Goal: Task Accomplishment & Management: Complete application form

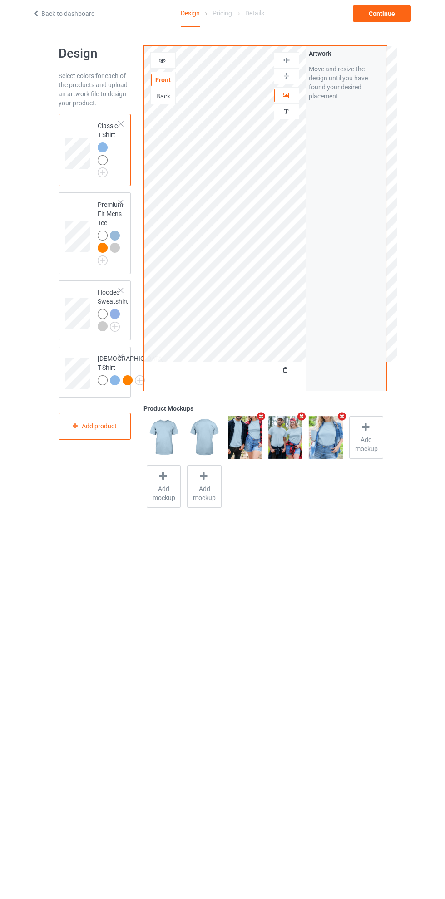
click at [121, 124] on div at bounding box center [121, 124] width 6 height 6
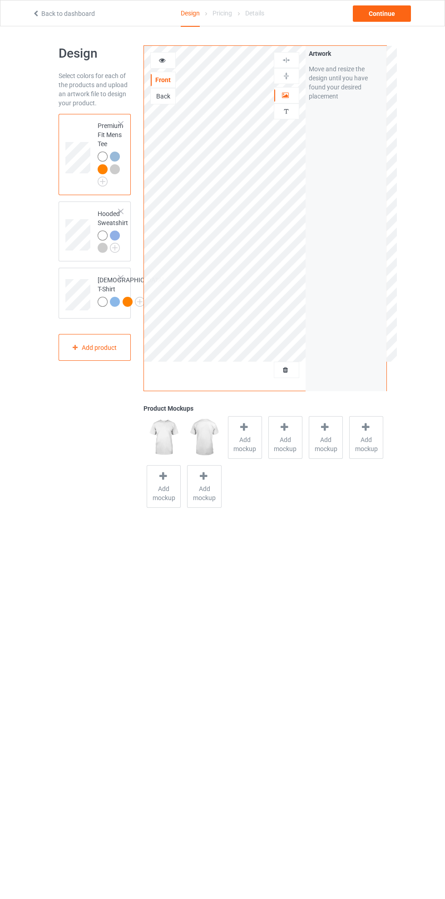
click at [121, 124] on div at bounding box center [121, 124] width 6 height 6
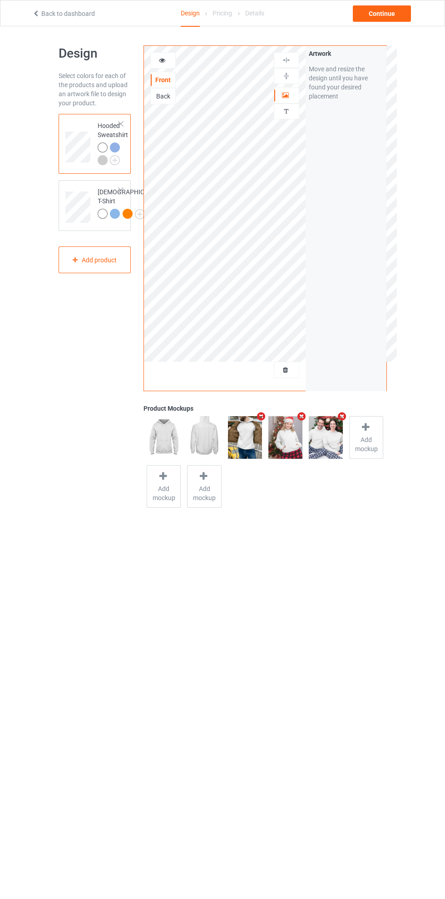
click at [121, 190] on div at bounding box center [121, 190] width 6 height 6
click at [0, 0] on img at bounding box center [0, 0] width 0 height 0
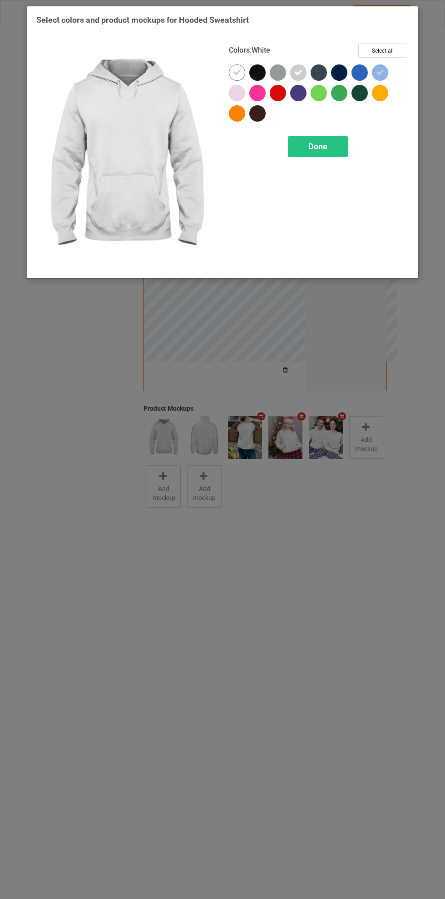
click at [262, 67] on div at bounding box center [257, 72] width 16 height 16
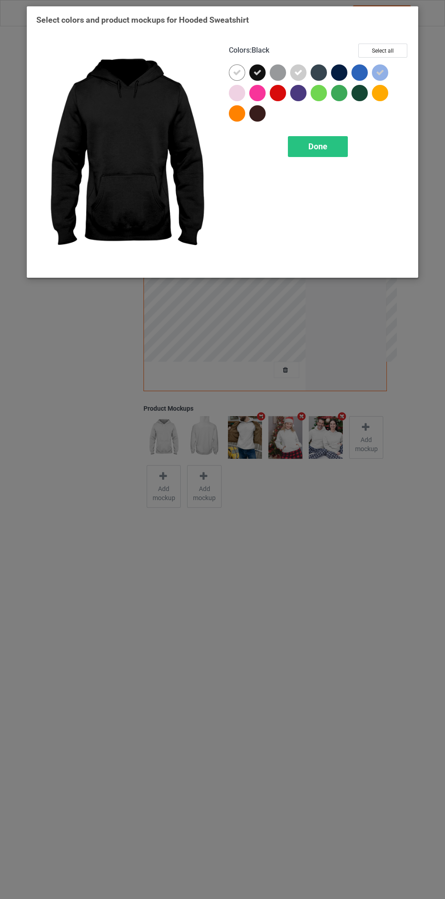
click at [237, 72] on icon at bounding box center [237, 73] width 8 height 8
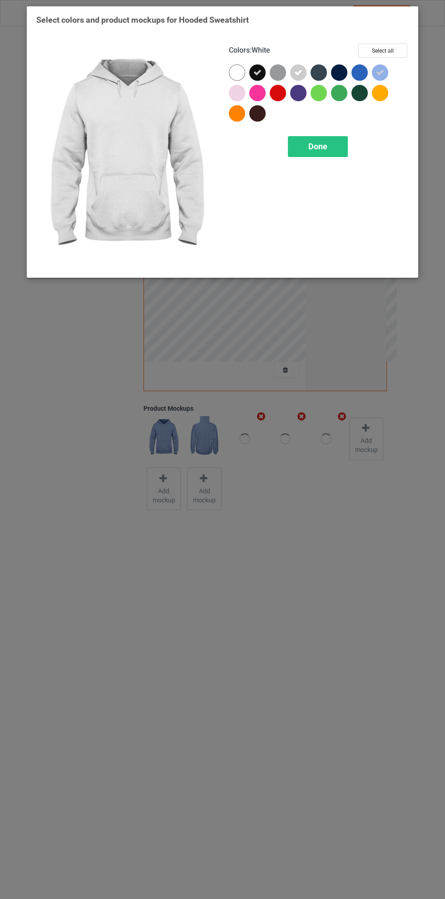
click at [298, 72] on icon at bounding box center [298, 73] width 8 height 8
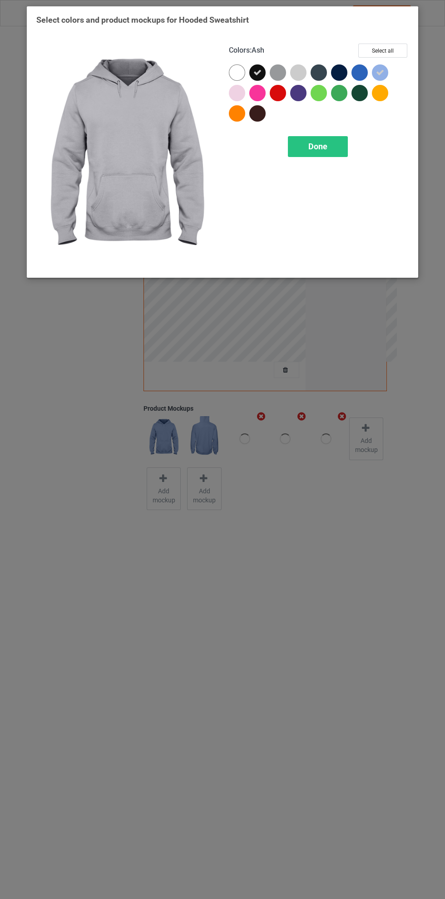
click at [380, 72] on icon at bounding box center [380, 73] width 8 height 8
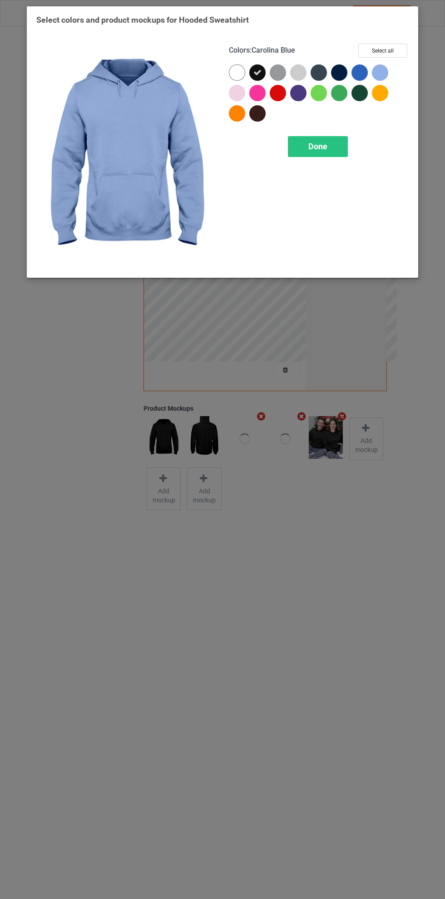
click at [337, 140] on div "Done" at bounding box center [318, 146] width 60 height 21
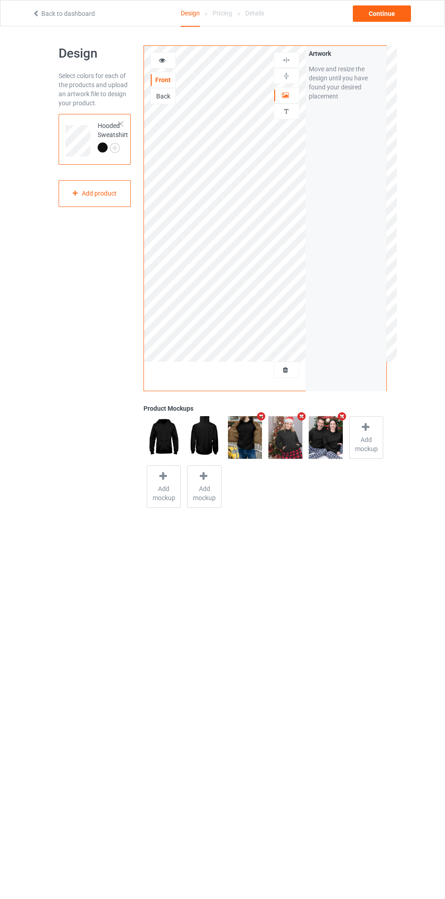
click at [287, 367] on icon at bounding box center [286, 368] width 8 height 6
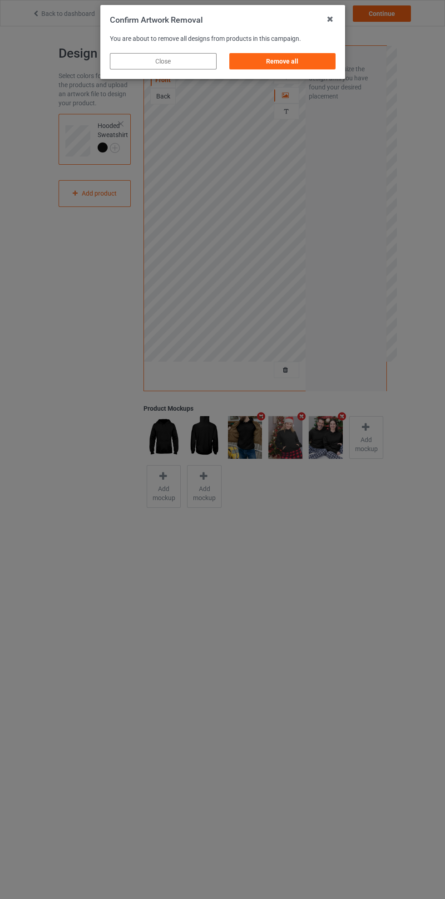
click at [313, 67] on div "Remove all" at bounding box center [282, 61] width 107 height 16
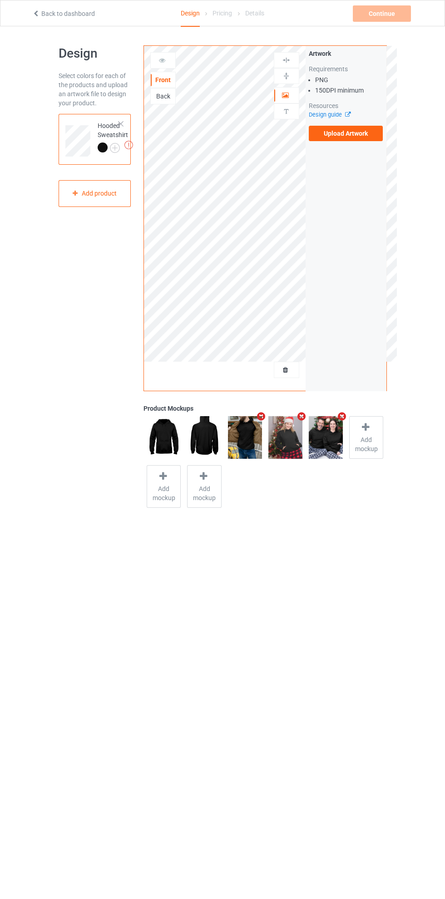
click at [358, 133] on label "Upload Artwork" at bounding box center [346, 133] width 74 height 15
click at [0, 0] on input "Upload Artwork" at bounding box center [0, 0] width 0 height 0
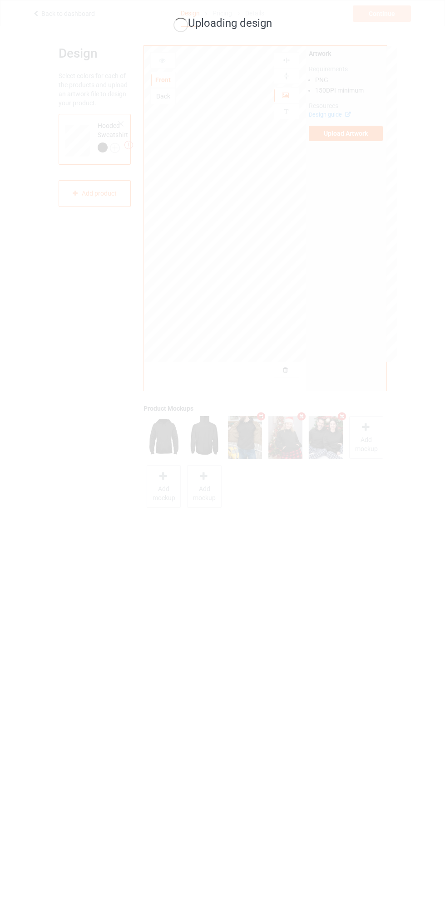
click at [366, 695] on div "Uploading design" at bounding box center [222, 449] width 445 height 899
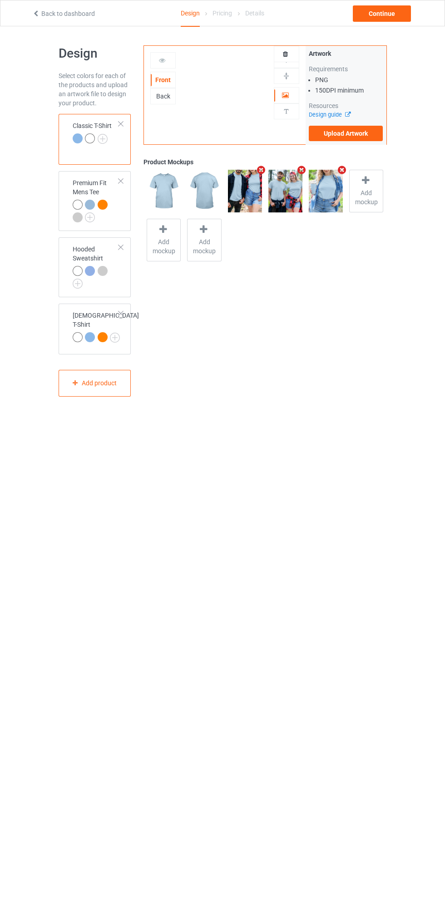
click at [121, 124] on div at bounding box center [121, 124] width 6 height 6
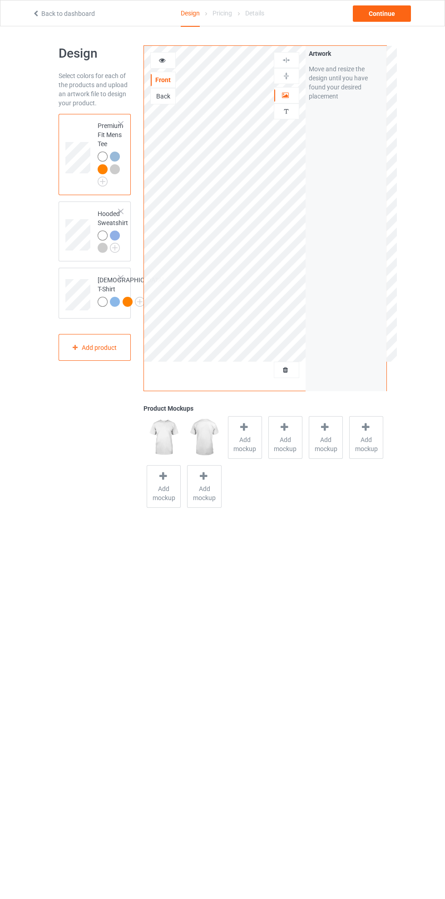
click at [122, 124] on div at bounding box center [121, 124] width 6 height 6
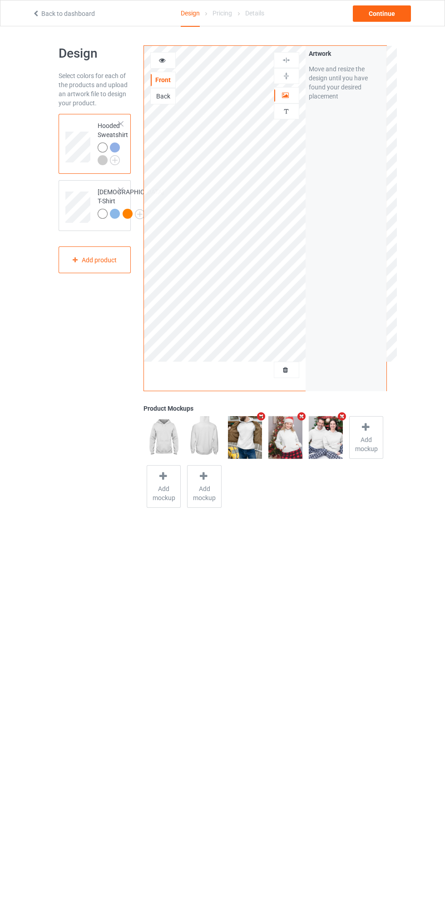
click at [121, 190] on div at bounding box center [121, 190] width 6 height 6
click at [82, 117] on div "Hooded Sweatshirt" at bounding box center [95, 144] width 73 height 60
click at [0, 0] on img at bounding box center [0, 0] width 0 height 0
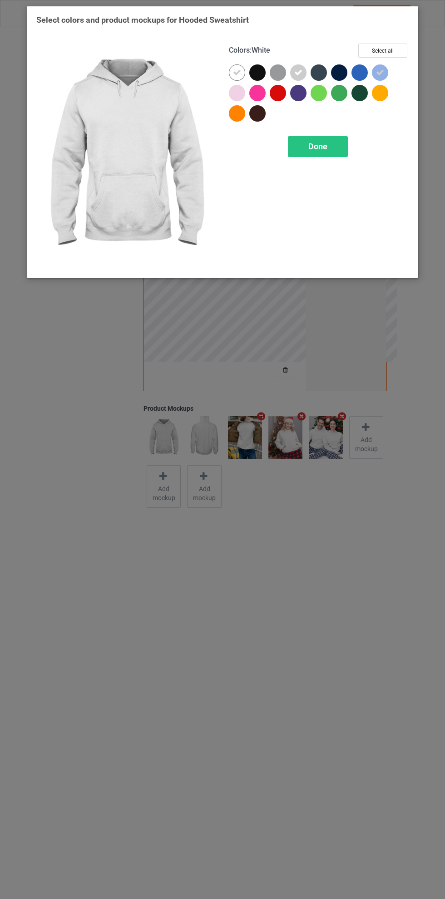
click at [257, 69] on div at bounding box center [257, 72] width 16 height 16
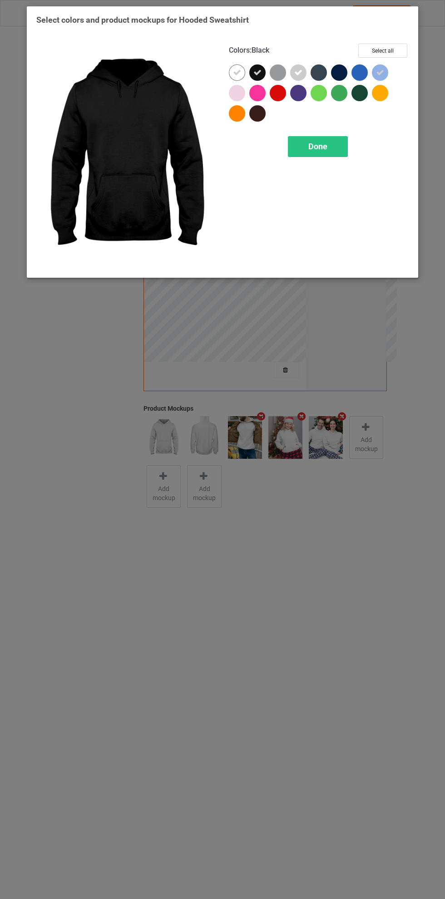
click at [237, 72] on icon at bounding box center [237, 73] width 8 height 8
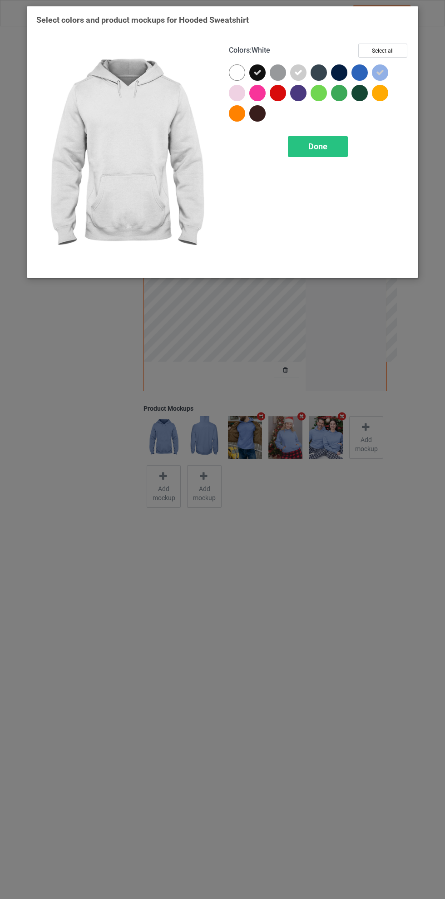
click at [380, 72] on icon at bounding box center [380, 73] width 8 height 8
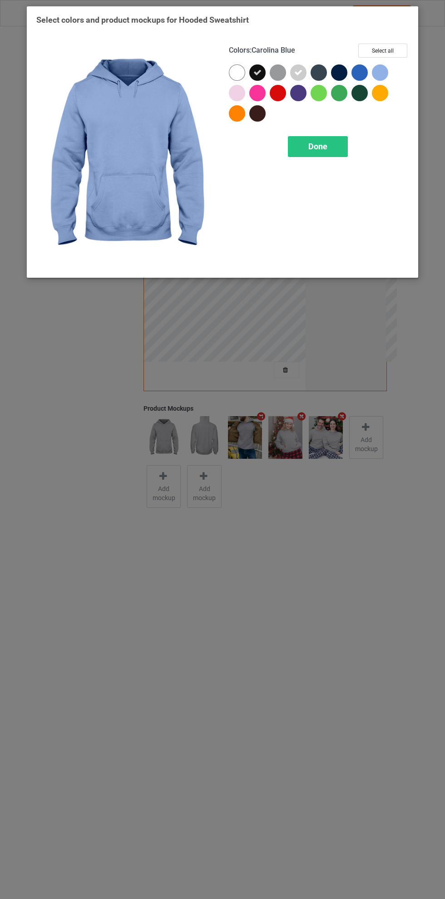
click at [298, 72] on icon at bounding box center [298, 73] width 8 height 8
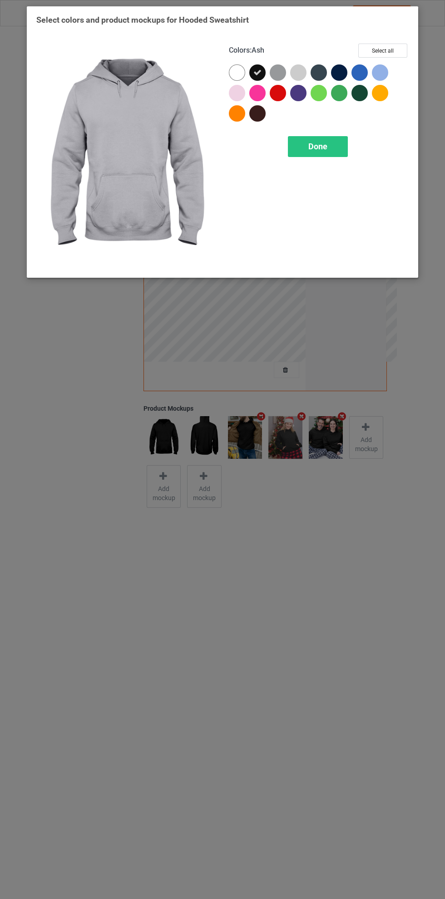
click at [335, 151] on div "Done" at bounding box center [318, 146] width 60 height 21
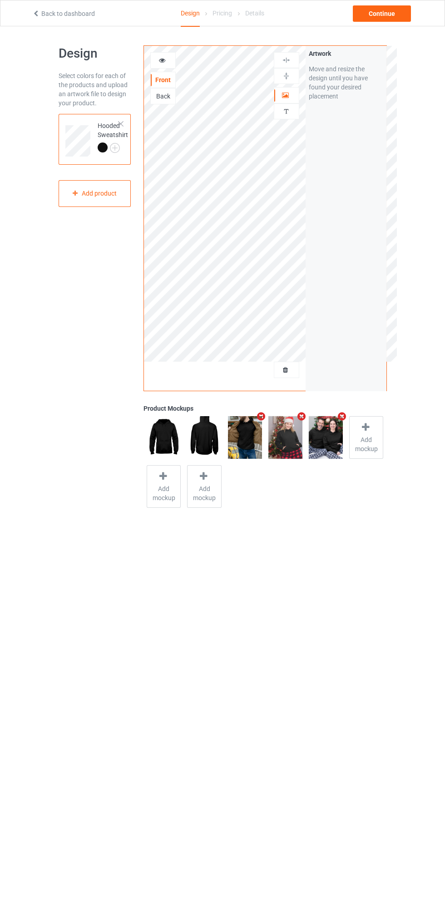
click at [285, 369] on icon at bounding box center [286, 368] width 8 height 6
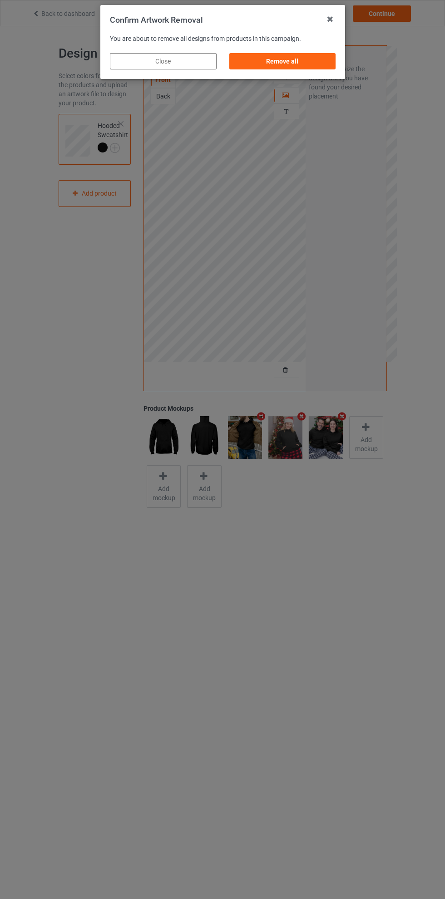
click at [296, 62] on div "Remove all" at bounding box center [282, 61] width 107 height 16
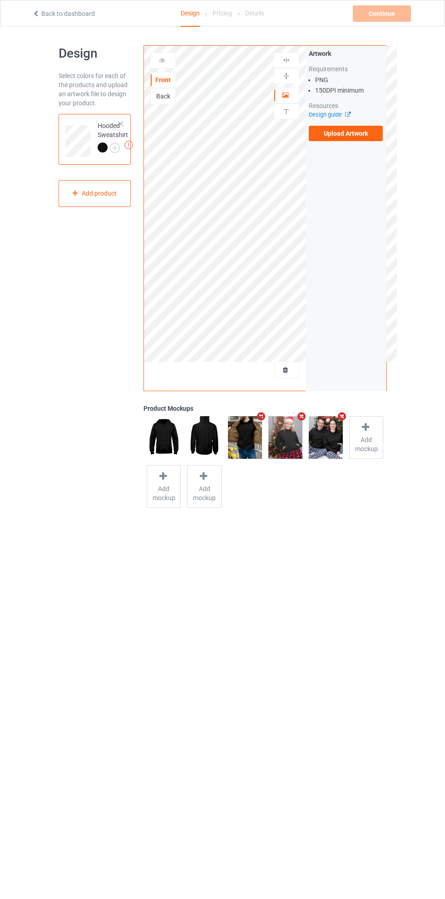
click at [358, 136] on label "Upload Artwork" at bounding box center [346, 133] width 74 height 15
click at [0, 0] on input "Upload Artwork" at bounding box center [0, 0] width 0 height 0
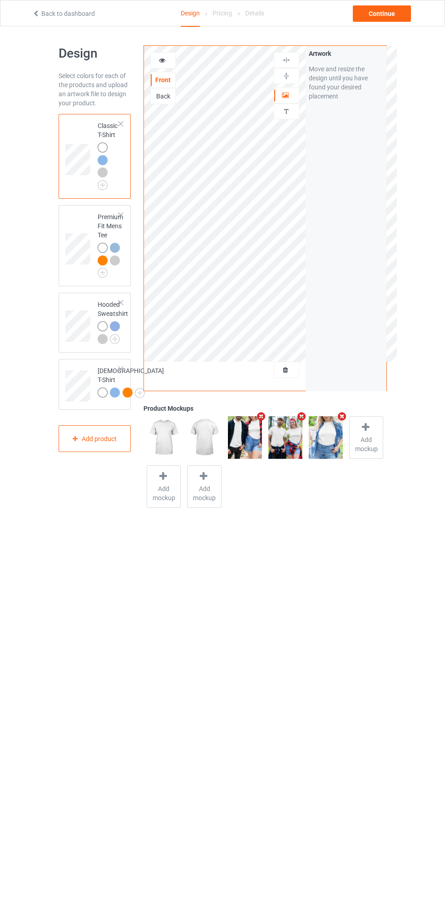
click at [121, 124] on div at bounding box center [121, 124] width 6 height 6
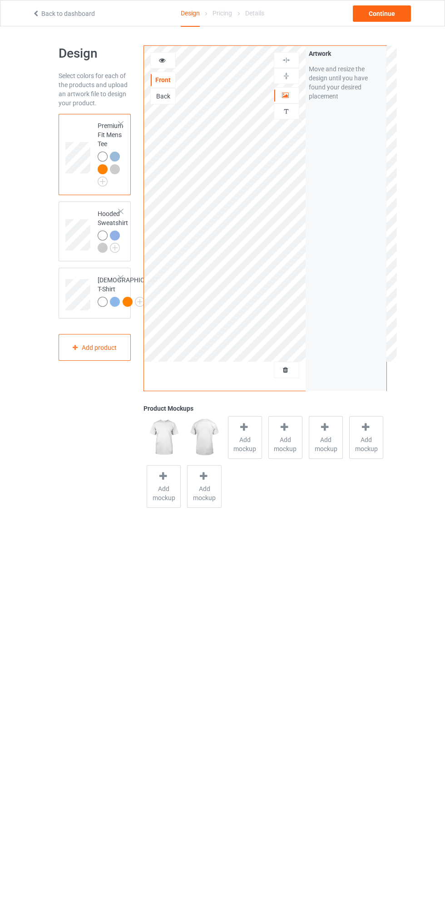
click at [123, 124] on div at bounding box center [121, 124] width 6 height 6
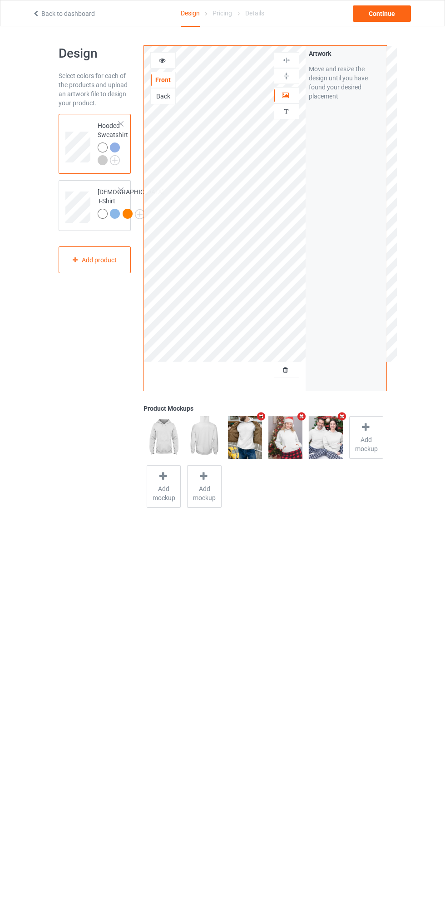
click at [121, 190] on div at bounding box center [121, 190] width 6 height 6
click at [0, 0] on img at bounding box center [0, 0] width 0 height 0
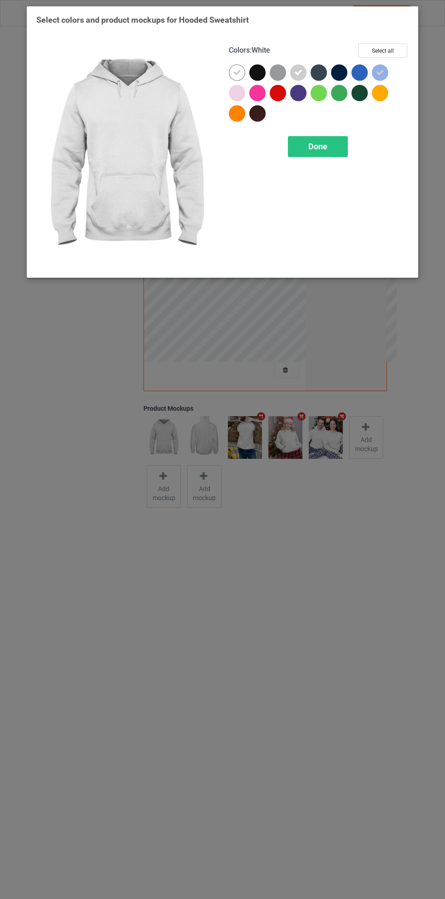
click at [261, 72] on div at bounding box center [257, 72] width 16 height 16
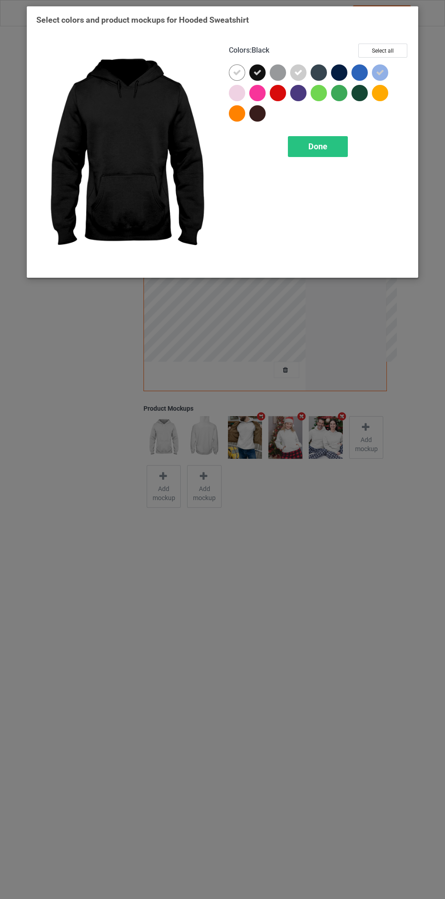
click at [235, 72] on icon at bounding box center [237, 73] width 8 height 8
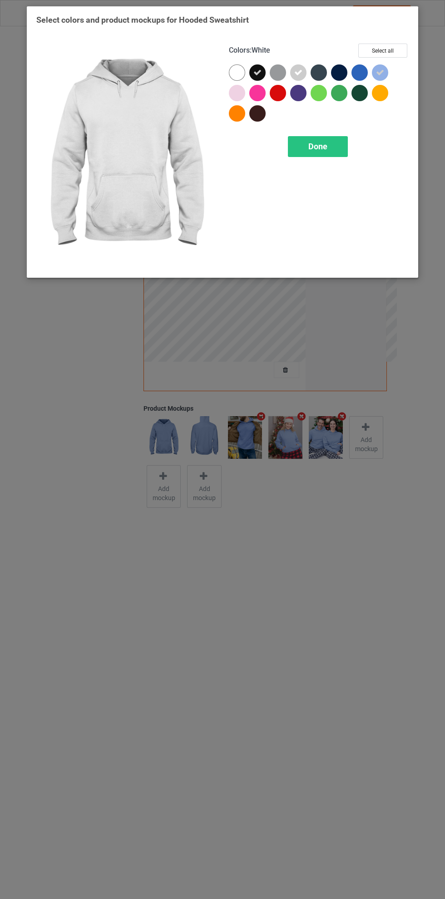
click at [299, 75] on icon at bounding box center [298, 73] width 8 height 8
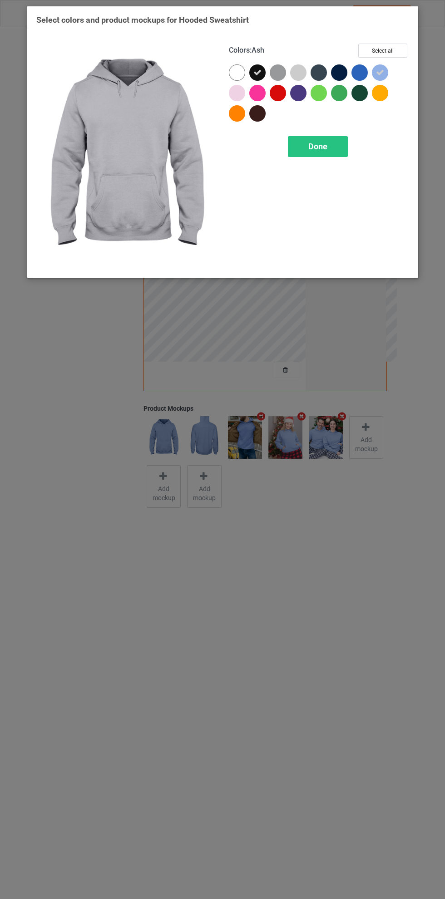
click at [380, 72] on icon at bounding box center [380, 73] width 8 height 8
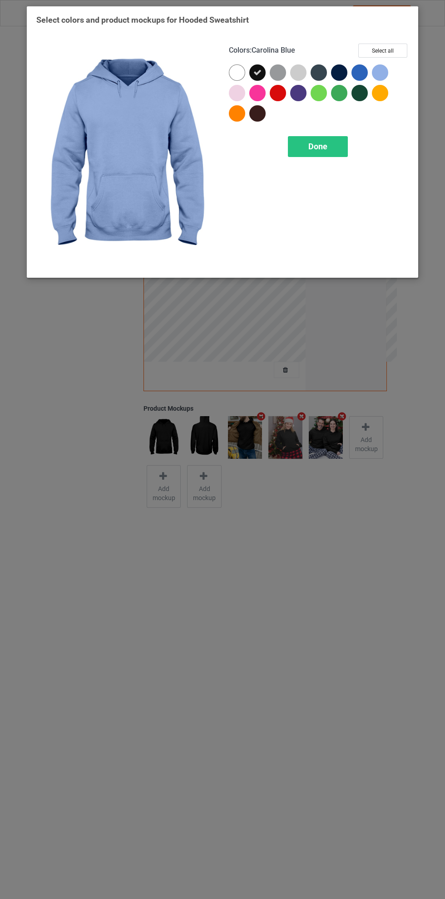
click at [340, 147] on div "Done" at bounding box center [318, 146] width 60 height 21
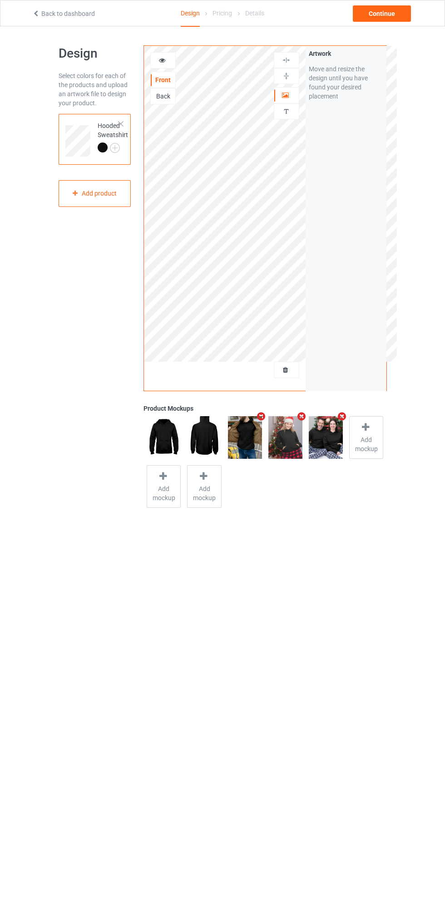
click at [285, 370] on icon at bounding box center [286, 368] width 8 height 6
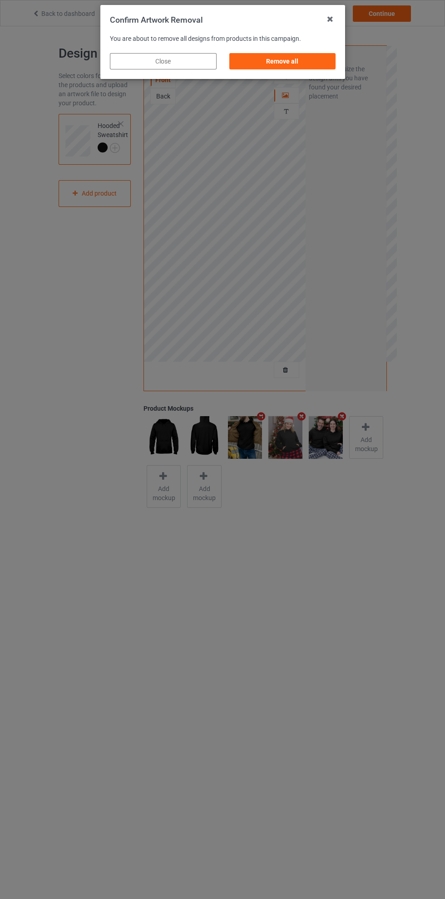
click at [305, 66] on div "Remove all" at bounding box center [282, 61] width 107 height 16
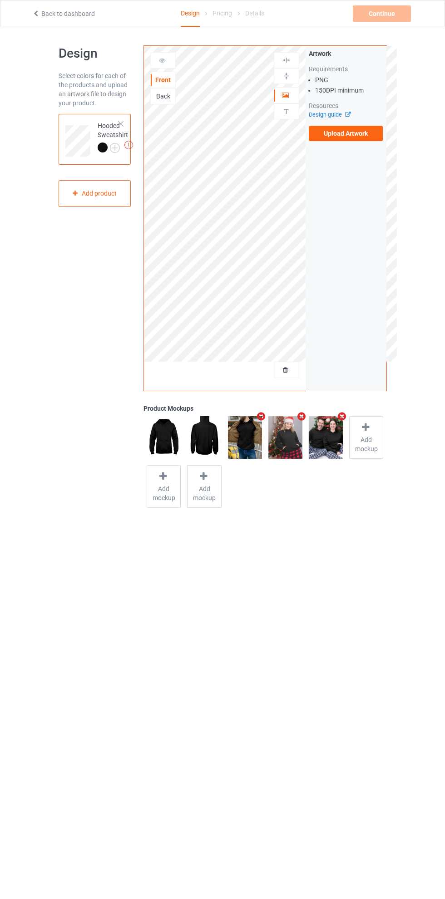
click at [356, 130] on label "Upload Artwork" at bounding box center [346, 133] width 74 height 15
click at [0, 0] on input "Upload Artwork" at bounding box center [0, 0] width 0 height 0
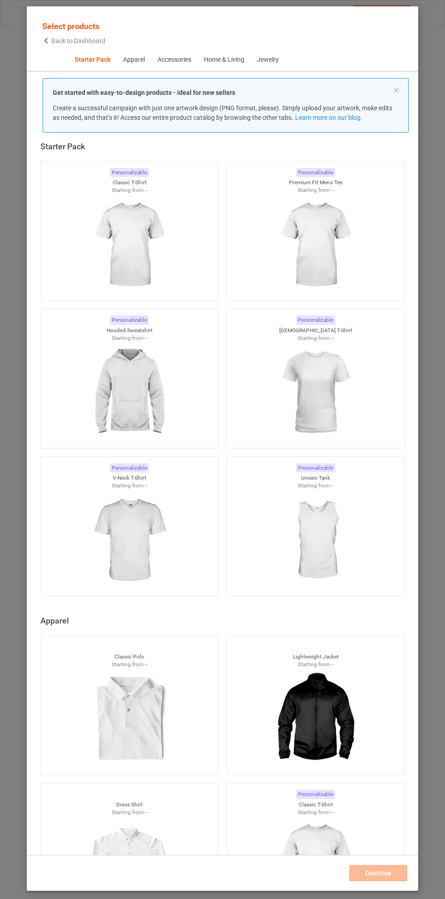
click at [150, 393] on img at bounding box center [129, 393] width 81 height 102
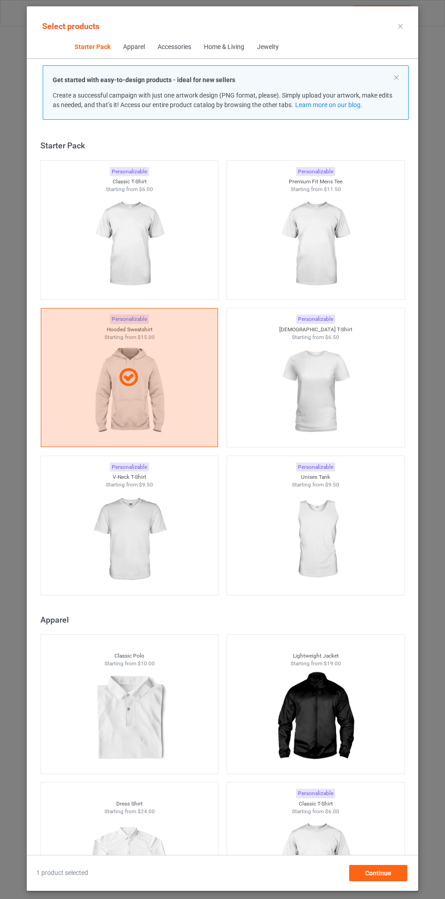
click at [400, 26] on icon at bounding box center [400, 26] width 5 height 5
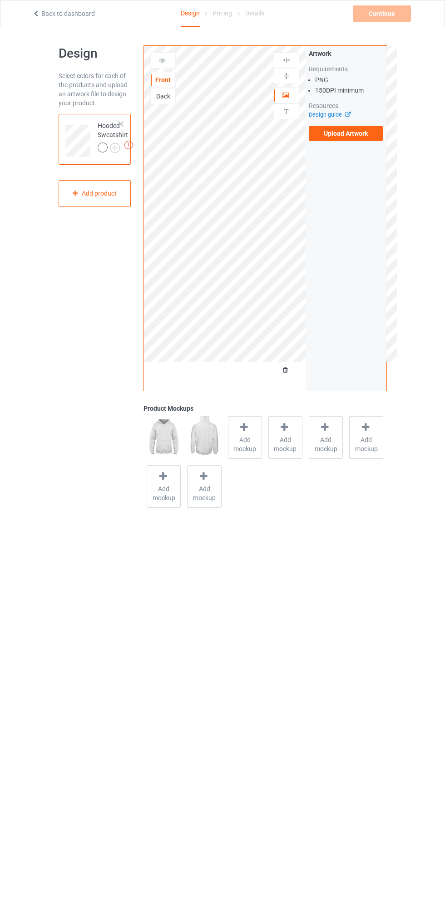
click at [354, 133] on label "Upload Artwork" at bounding box center [346, 133] width 74 height 15
click at [0, 0] on input "Upload Artwork" at bounding box center [0, 0] width 0 height 0
click at [0, 0] on img at bounding box center [0, 0] width 0 height 0
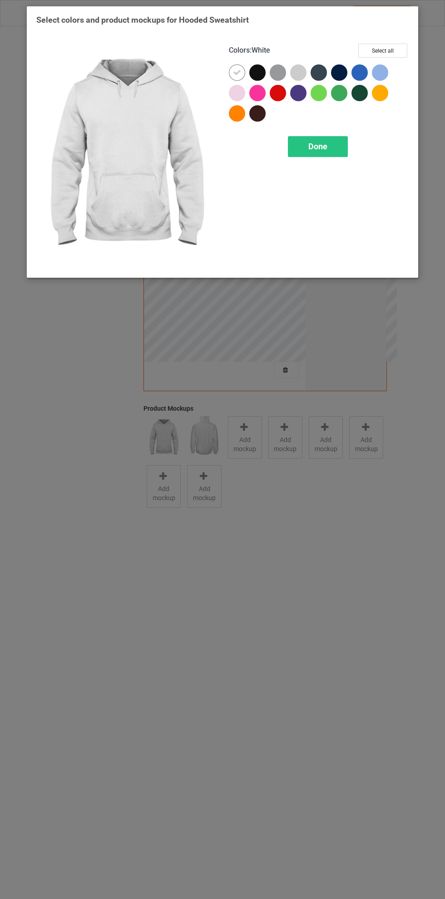
click at [275, 72] on div at bounding box center [278, 72] width 16 height 16
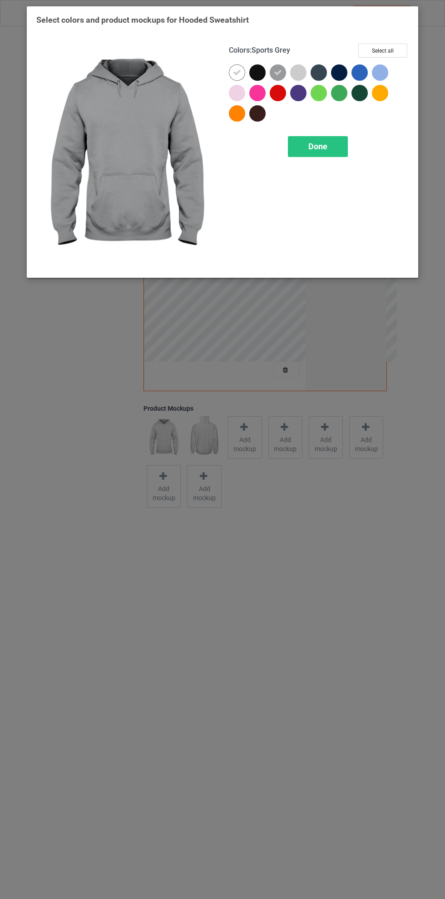
click at [256, 68] on div at bounding box center [257, 72] width 16 height 16
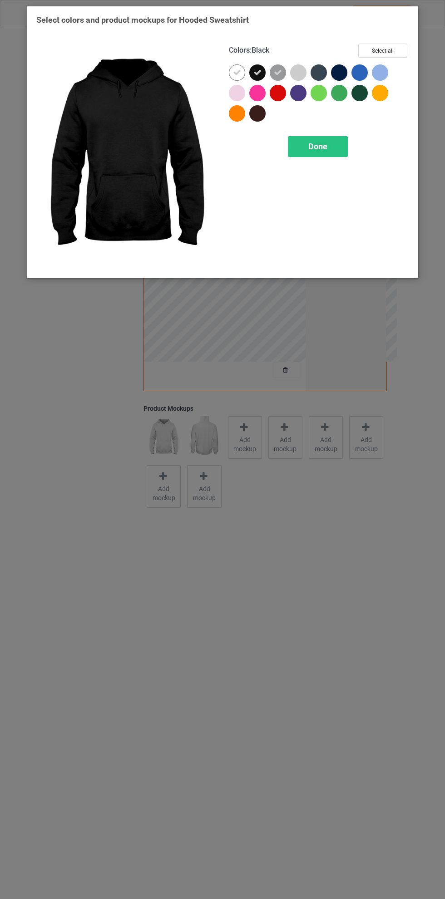
click at [232, 74] on div at bounding box center [237, 72] width 16 height 16
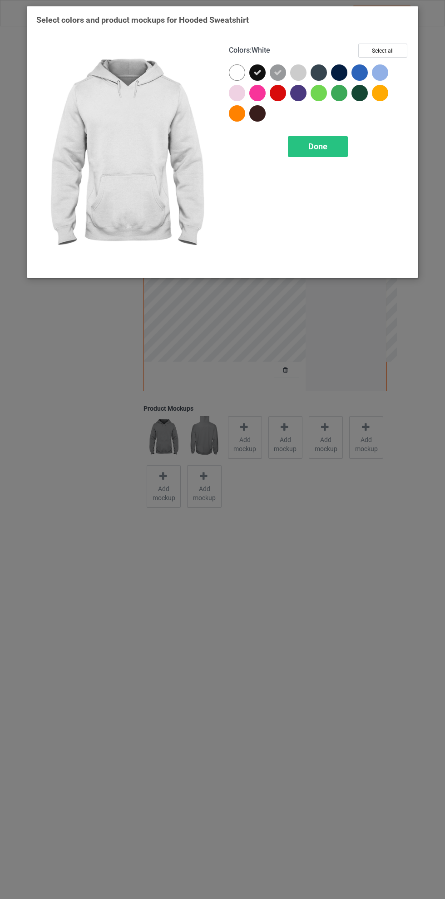
click at [278, 69] on icon at bounding box center [278, 73] width 8 height 8
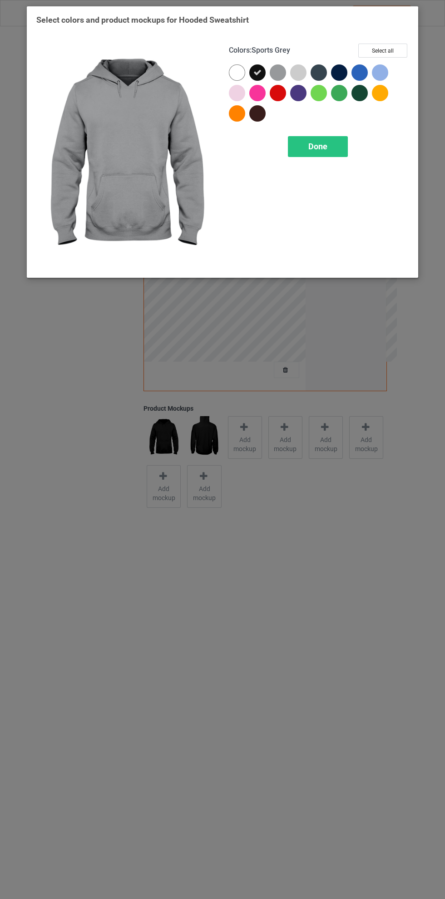
click at [318, 146] on span "Done" at bounding box center [317, 147] width 19 height 10
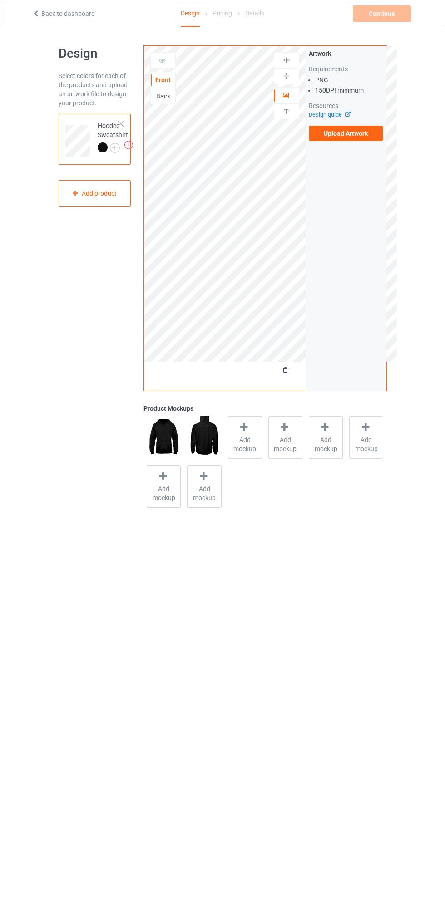
click at [359, 131] on label "Upload Artwork" at bounding box center [346, 133] width 74 height 15
click at [0, 0] on input "Upload Artwork" at bounding box center [0, 0] width 0 height 0
click at [247, 438] on span "Add mockup" at bounding box center [244, 444] width 33 height 18
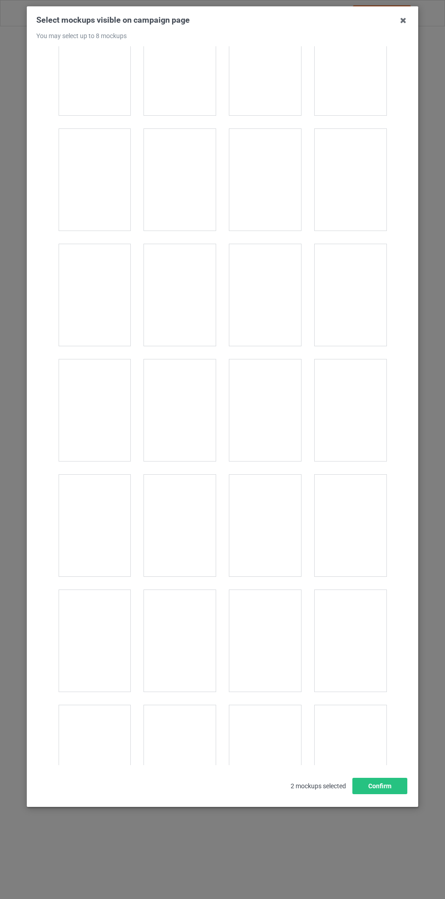
scroll to position [2349, 0]
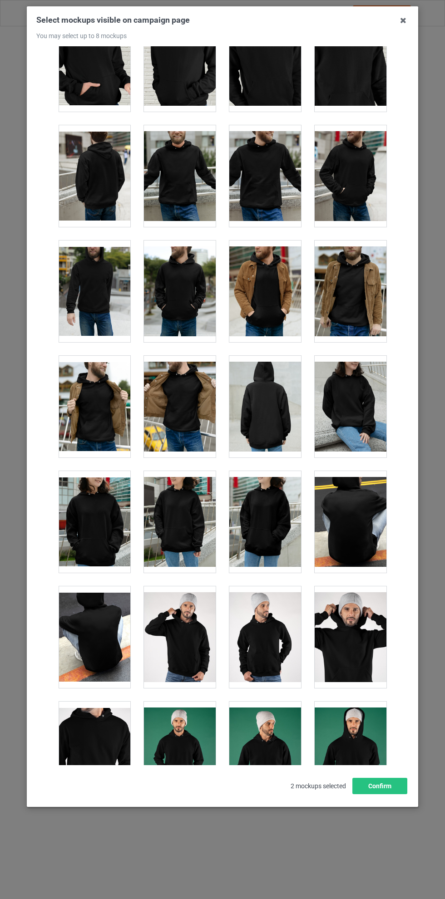
click at [266, 285] on div at bounding box center [265, 292] width 72 height 102
click at [362, 279] on div at bounding box center [351, 292] width 72 height 102
click at [183, 394] on div at bounding box center [180, 407] width 72 height 102
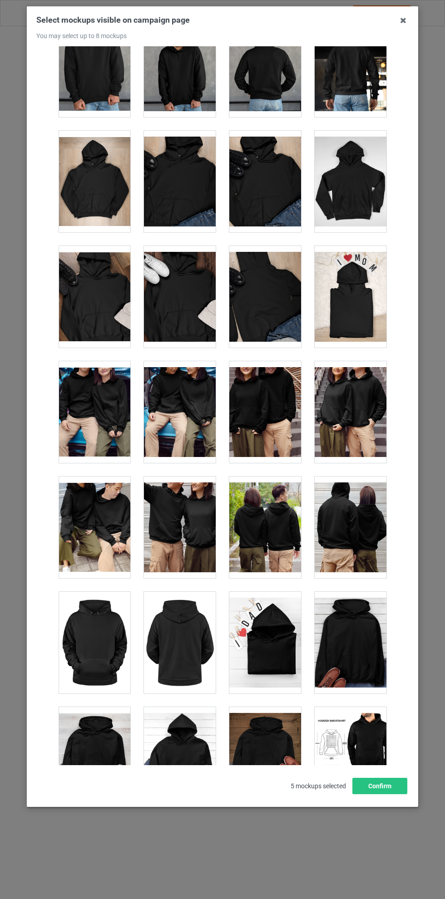
scroll to position [3853, 0]
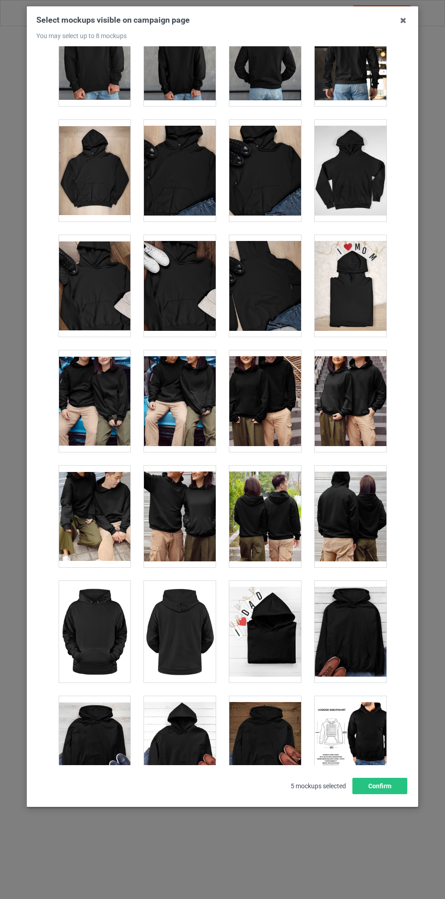
click at [263, 389] on div at bounding box center [265, 401] width 72 height 102
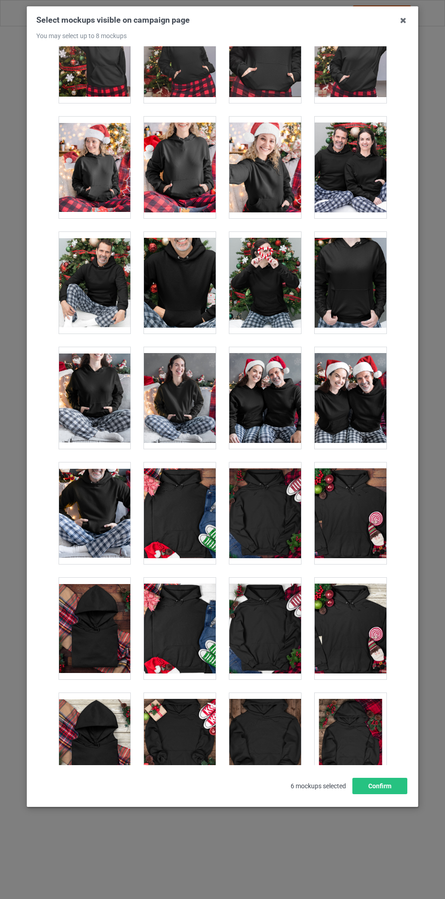
scroll to position [5764, 0]
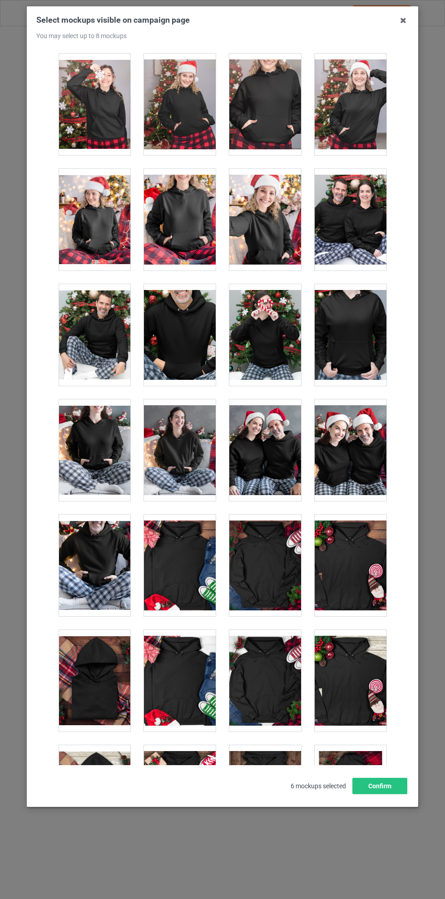
click at [353, 215] on div at bounding box center [351, 220] width 72 height 102
click at [378, 794] on button "Confirm" at bounding box center [379, 786] width 55 height 16
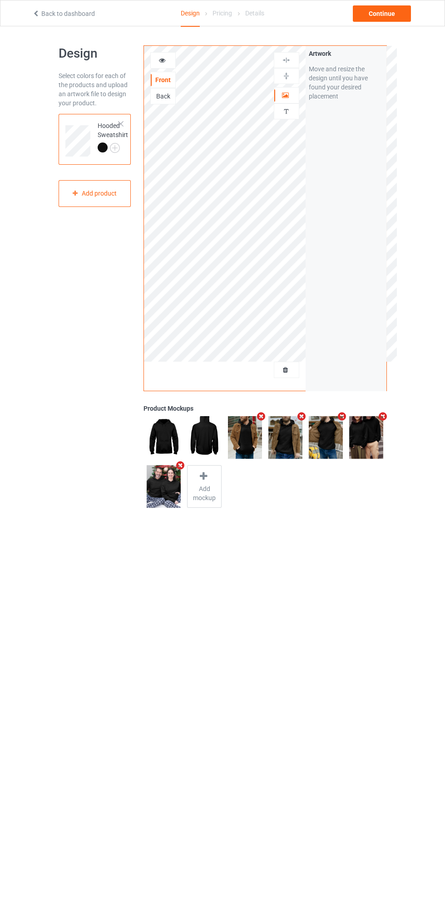
click at [174, 59] on div at bounding box center [163, 60] width 25 height 9
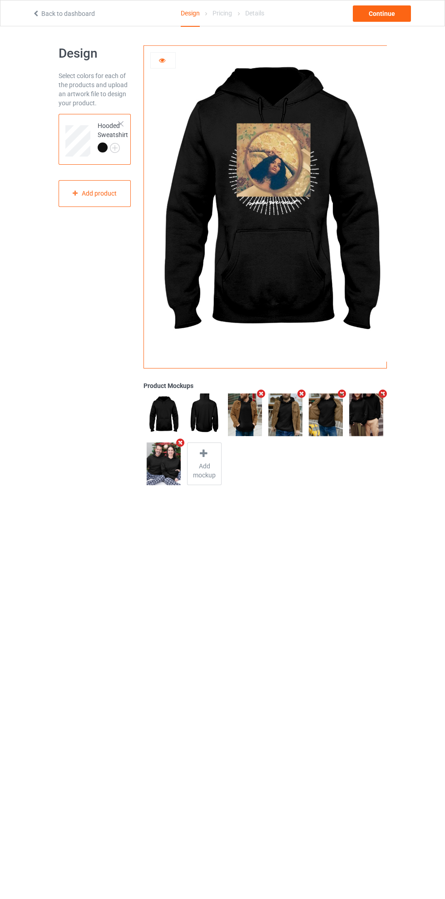
click at [312, 541] on body "Back to dashboard Design Pricing Details Continue Design Select colors for each…" at bounding box center [222, 475] width 445 height 899
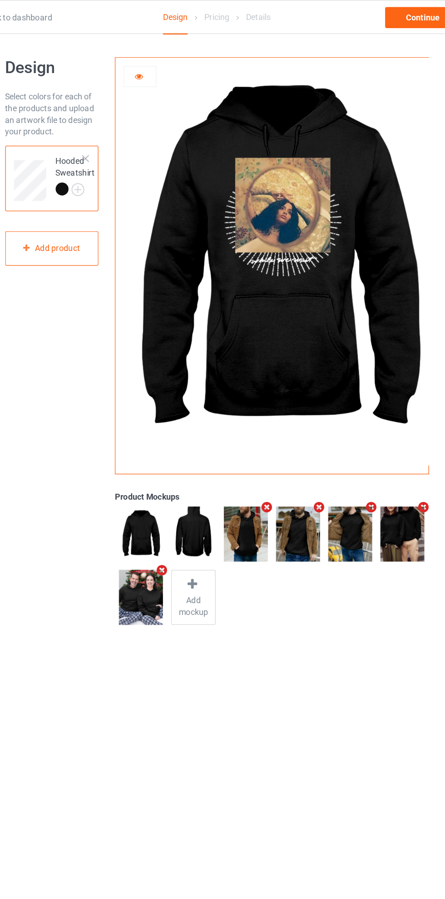
scroll to position [0, 0]
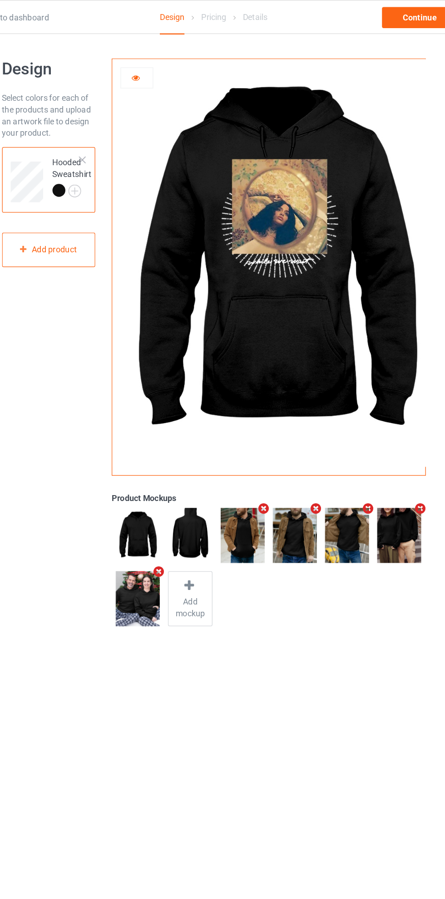
click at [384, 15] on div "Continue" at bounding box center [382, 13] width 58 height 16
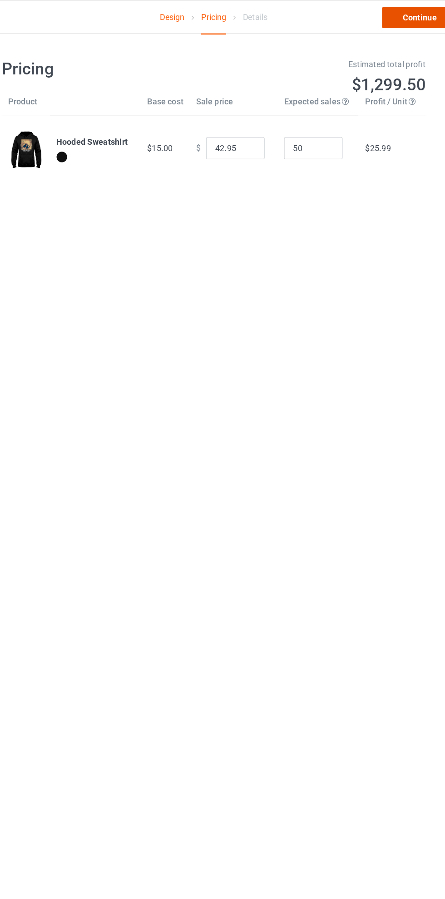
click at [377, 14] on link "Continue" at bounding box center [382, 13] width 58 height 16
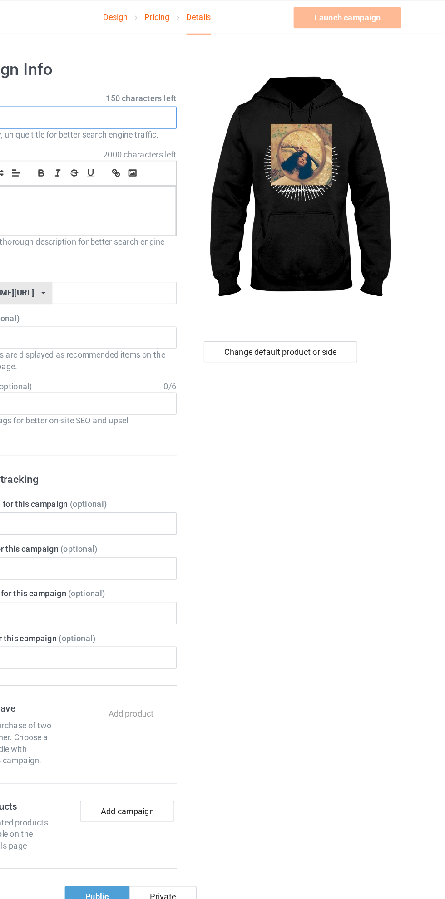
click at [192, 94] on input "text" at bounding box center [148, 90] width 179 height 17
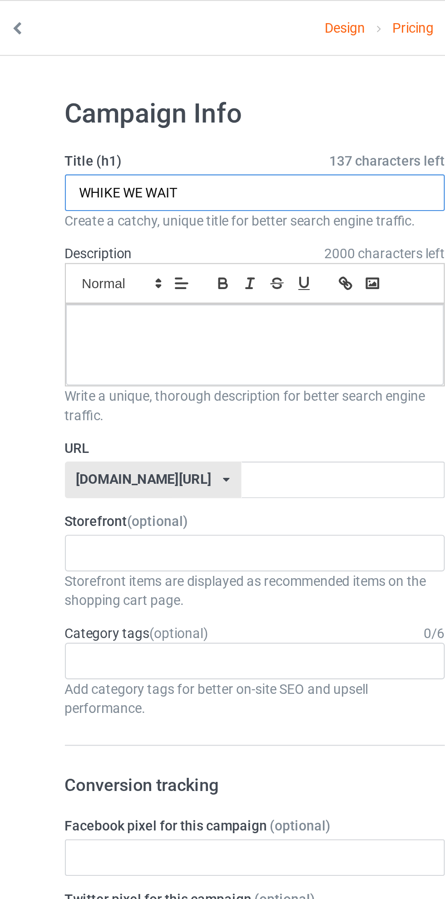
type input "WHIKE WE WAIT"
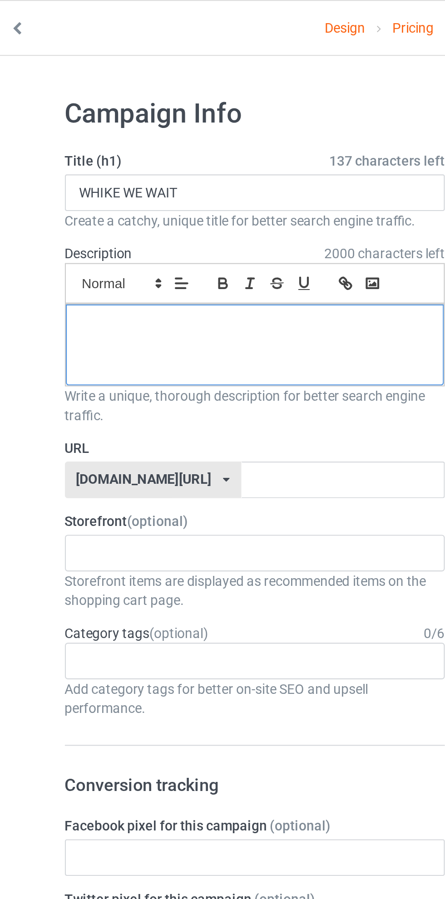
click at [153, 157] on p at bounding box center [147, 153] width 163 height 9
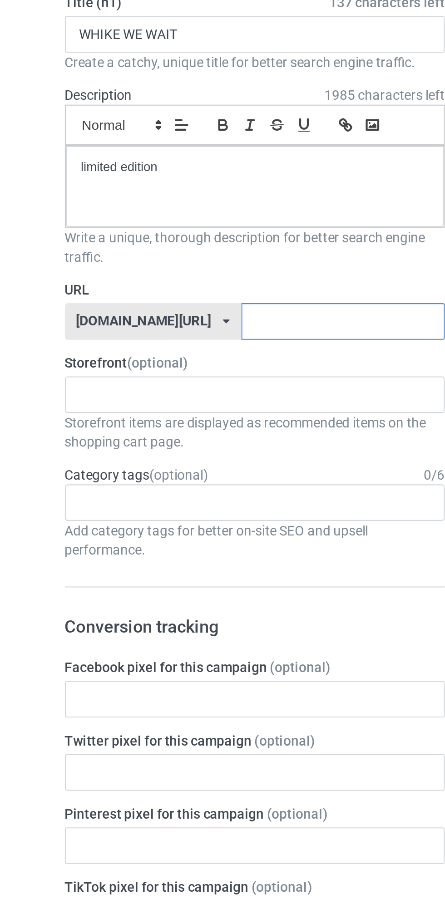
click at [157, 227] on input "text" at bounding box center [190, 225] width 96 height 17
type input "while-hoodie56Hj90bG025"
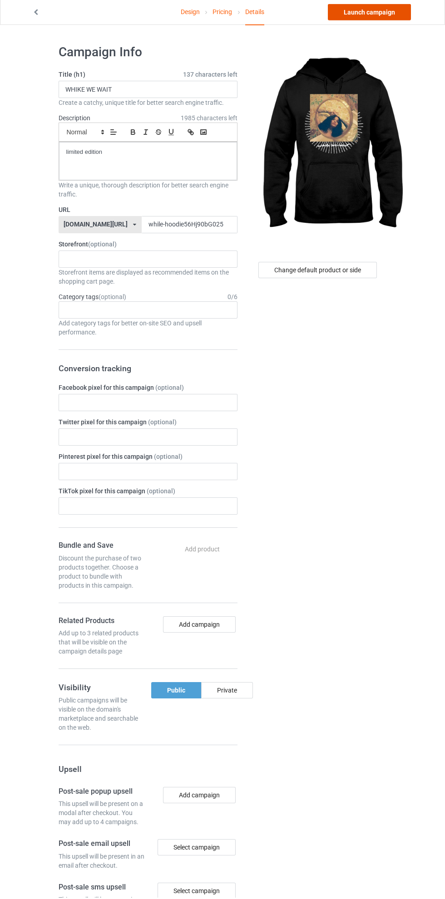
click at [389, 18] on link "Launch campaign" at bounding box center [369, 13] width 83 height 16
